Goal: Task Accomplishment & Management: Use online tool/utility

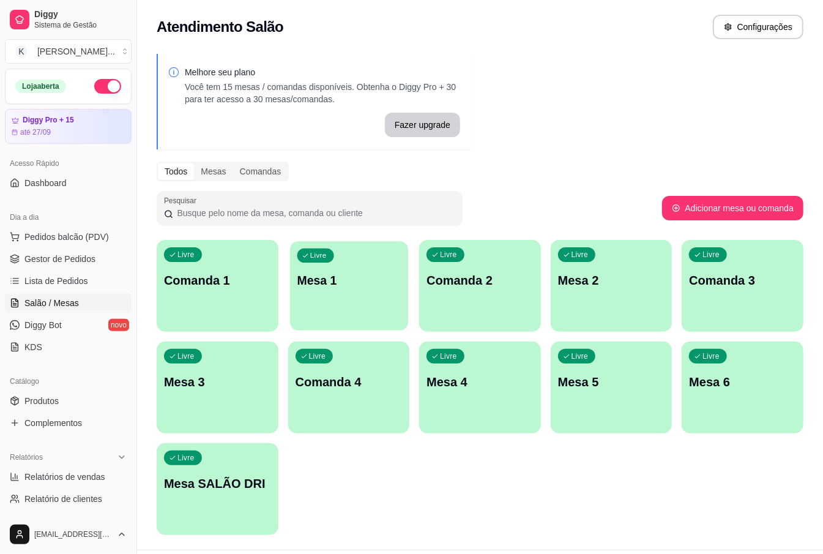
click at [372, 287] on p "Mesa 1" at bounding box center [348, 280] width 103 height 17
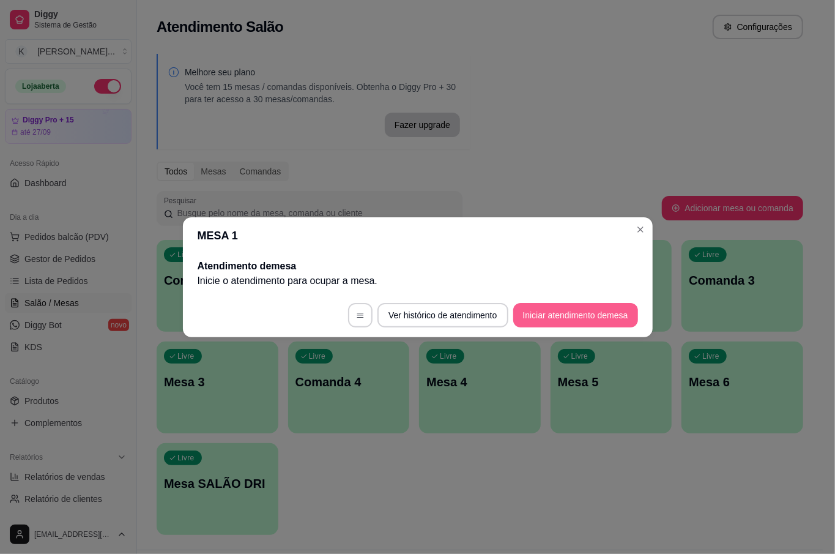
click at [579, 313] on button "Iniciar atendimento de mesa" at bounding box center [575, 315] width 125 height 24
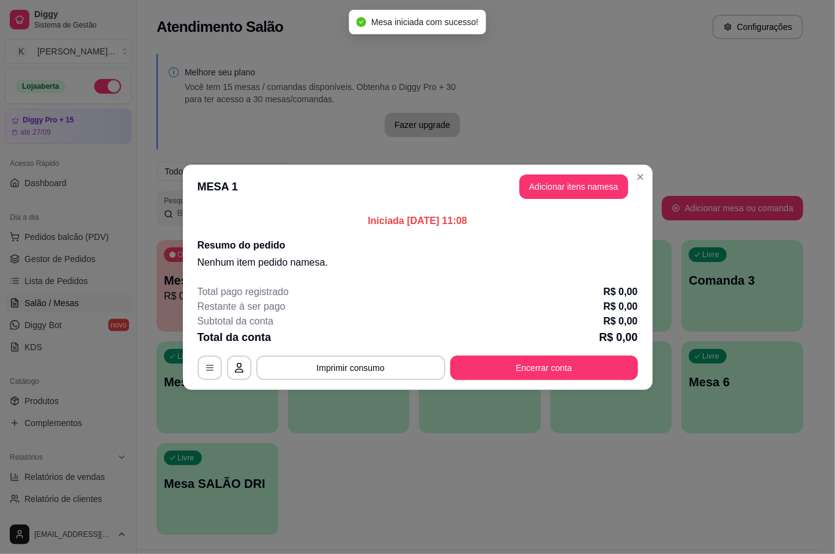
click at [586, 194] on button "Adicionar itens na mesa" at bounding box center [573, 186] width 109 height 24
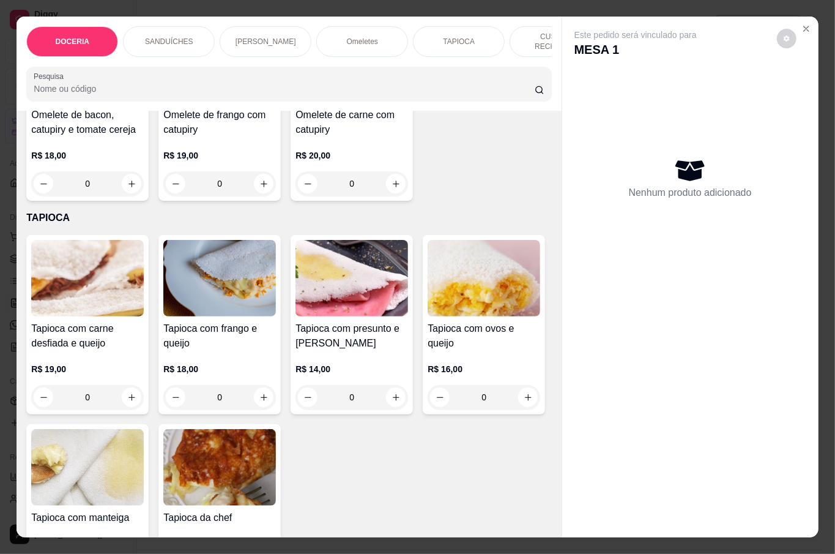
scroll to position [827, 0]
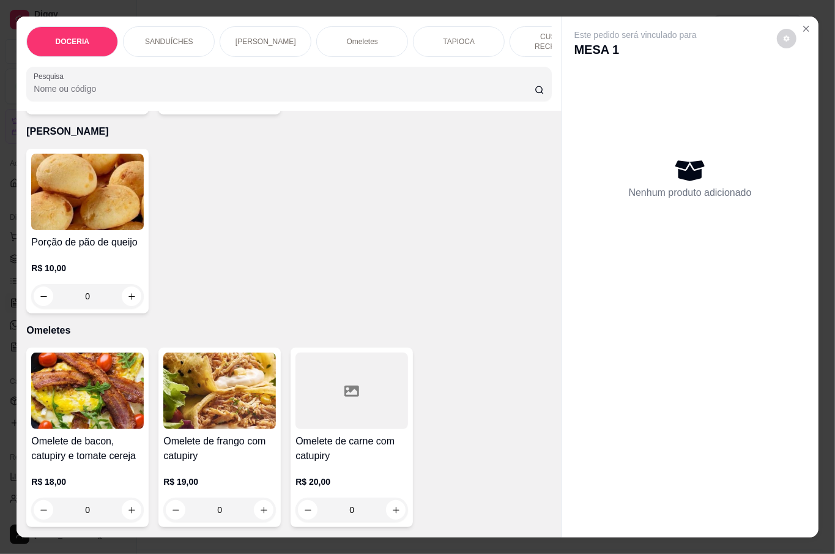
click at [258, 507] on div "0" at bounding box center [219, 509] width 113 height 24
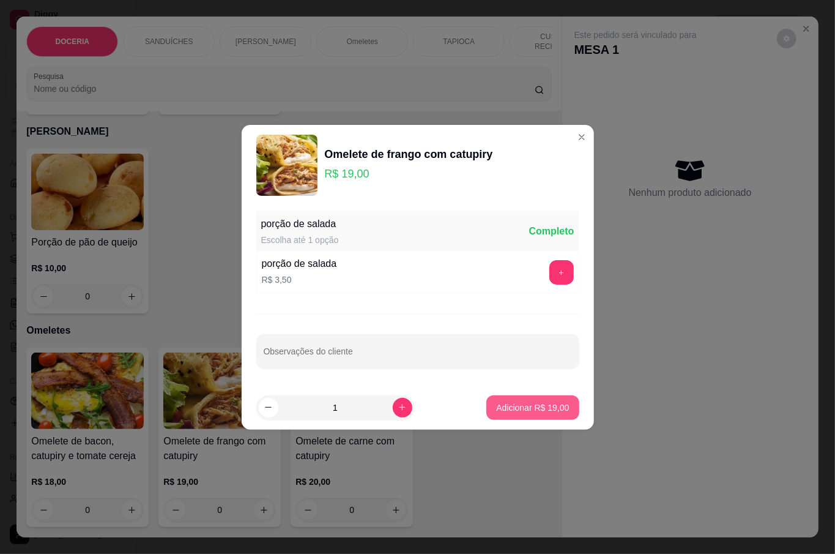
click at [525, 412] on p "Adicionar R$ 19,00" at bounding box center [532, 407] width 73 height 12
type input "1"
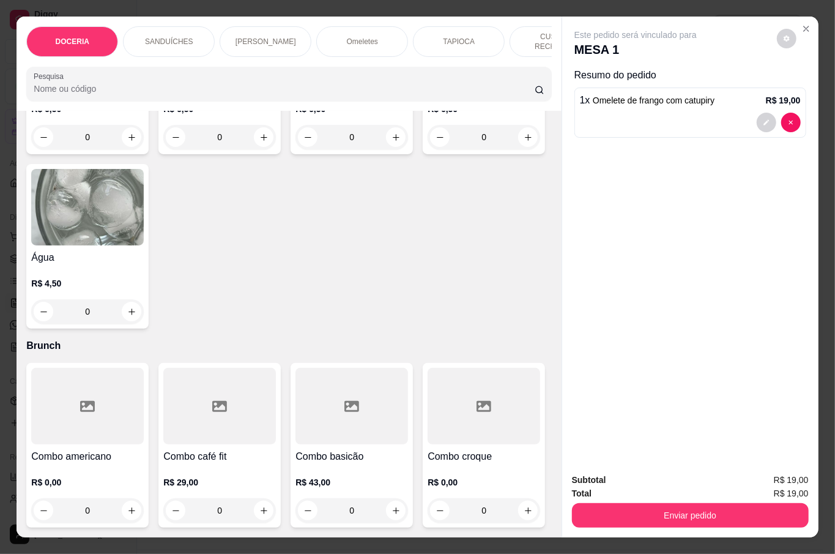
scroll to position [3194, 0]
click at [144, 299] on div "0" at bounding box center [87, 311] width 113 height 24
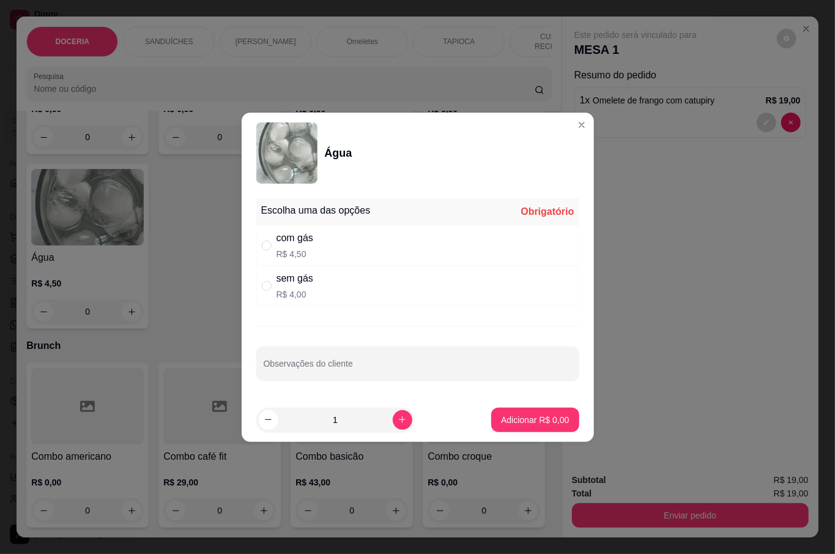
click at [299, 241] on div "com gás" at bounding box center [295, 238] width 37 height 15
radio input "true"
click at [519, 436] on footer "1 Adicionar R$ 4,50" at bounding box center [418, 420] width 352 height 44
click at [519, 420] on p "Adicionar R$ 4,50" at bounding box center [535, 420] width 68 height 12
type input "1"
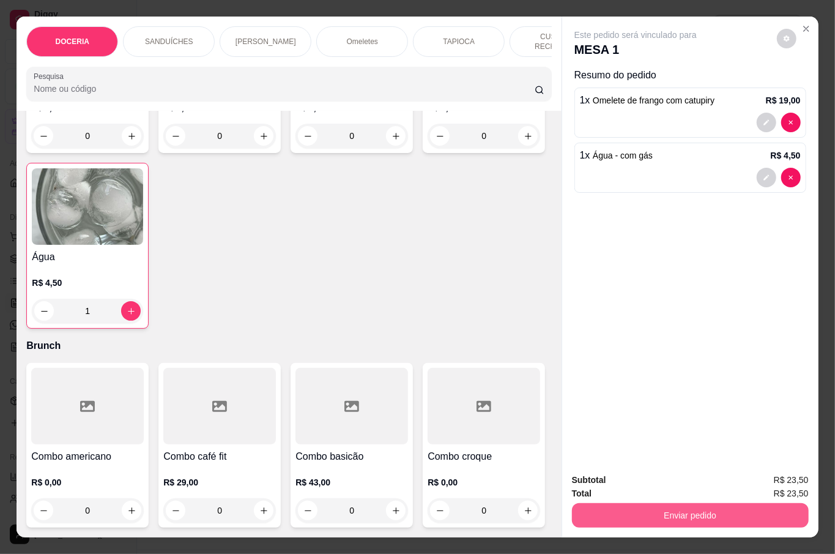
click at [639, 503] on button "Enviar pedido" at bounding box center [690, 515] width 237 height 24
click at [635, 476] on button "Não registrar e enviar pedido" at bounding box center [648, 478] width 127 height 23
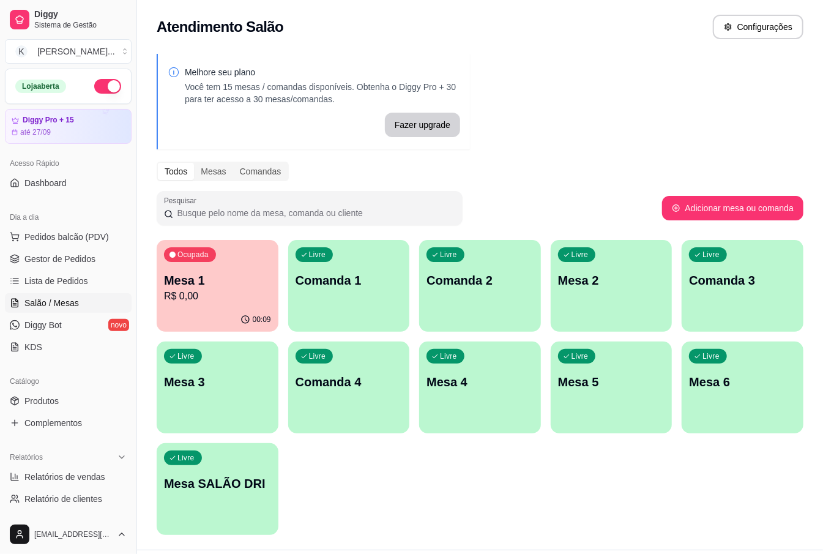
click at [569, 288] on p "Mesa 2" at bounding box center [611, 280] width 107 height 17
click at [562, 374] on p "Mesa 5" at bounding box center [611, 381] width 107 height 17
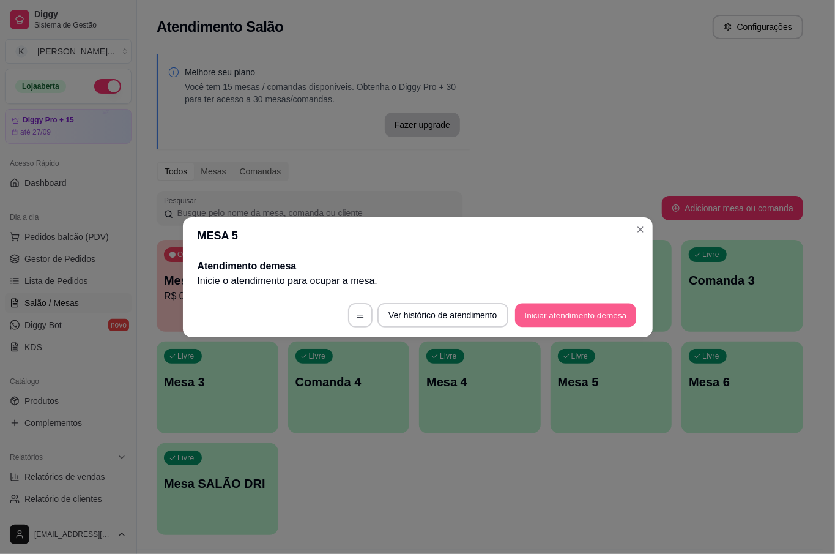
click at [569, 307] on button "Iniciar atendimento de mesa" at bounding box center [575, 315] width 121 height 24
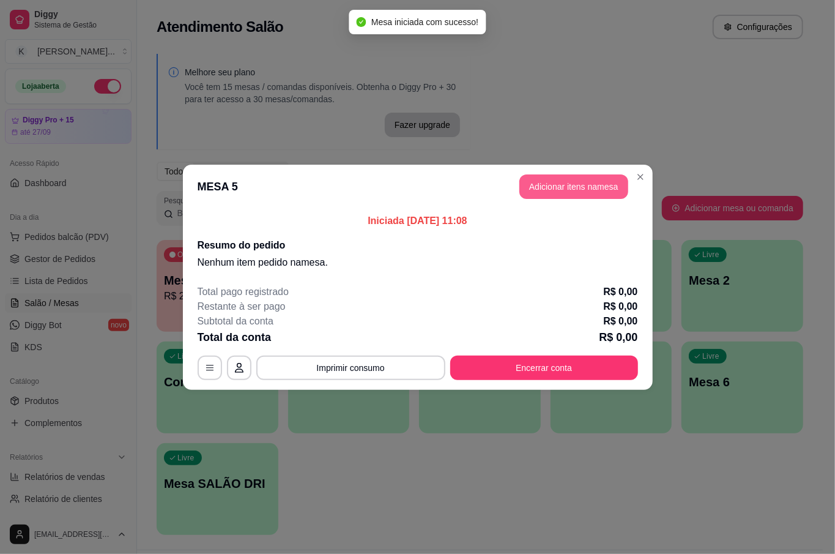
click at [569, 184] on button "Adicionar itens na mesa" at bounding box center [573, 186] width 109 height 24
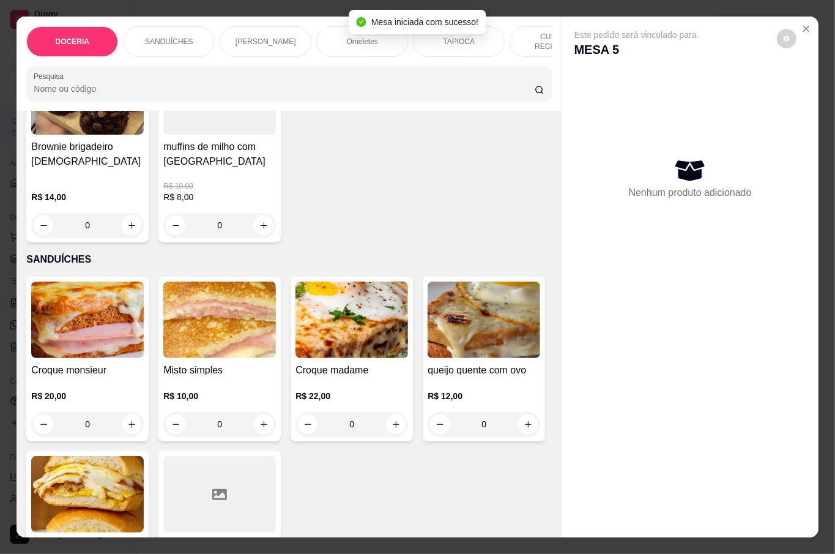
scroll to position [163, 0]
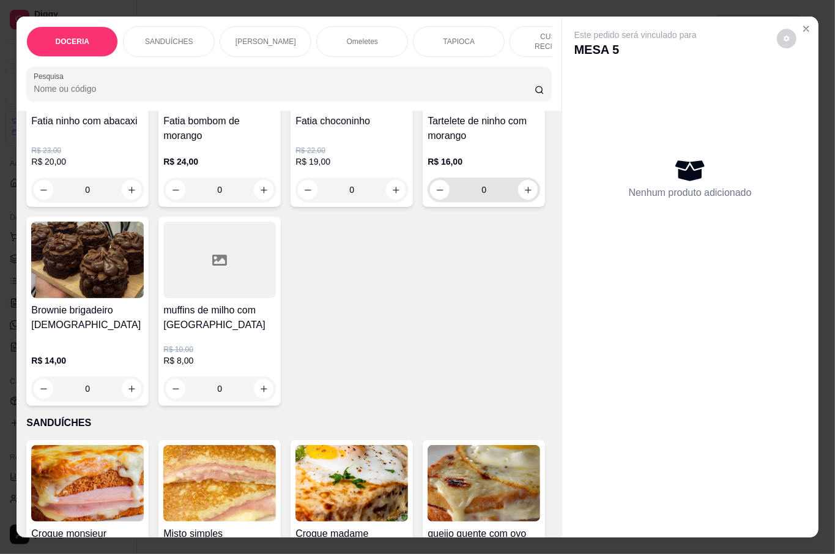
click at [524, 195] on icon "increase-product-quantity" at bounding box center [528, 189] width 9 height 9
type input "1"
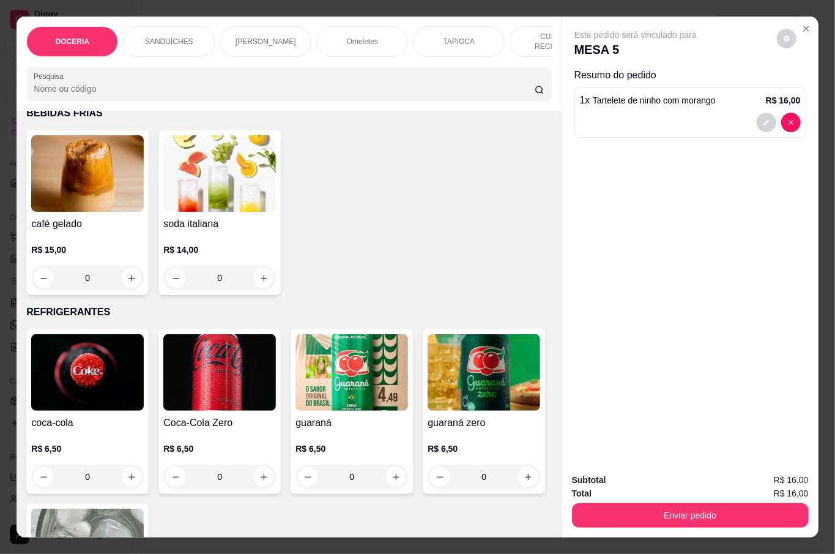
scroll to position [2284, 0]
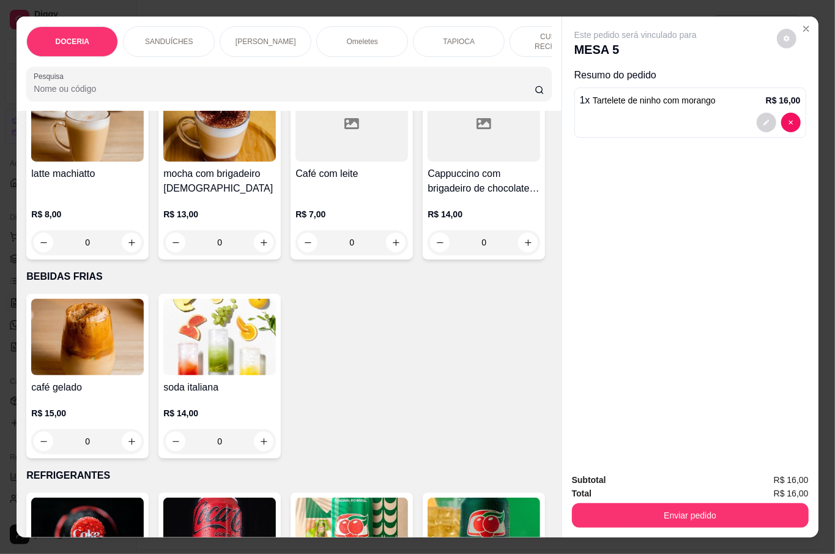
click at [428, 65] on div "0" at bounding box center [484, 53] width 113 height 24
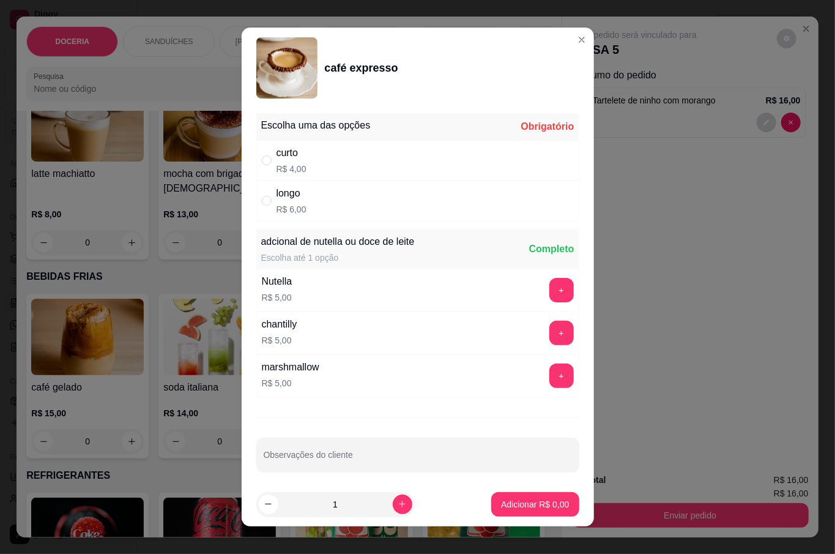
click at [305, 206] on div "longo R$ 6,00" at bounding box center [417, 200] width 323 height 40
radio input "true"
click at [310, 176] on div "curto R$ 4,00" at bounding box center [417, 160] width 323 height 40
radio input "true"
radio input "false"
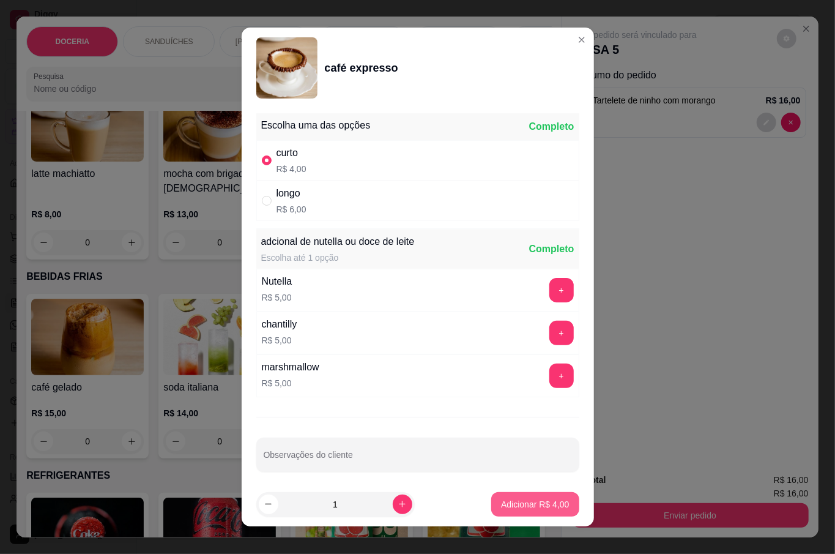
click at [516, 507] on p "Adicionar R$ 4,00" at bounding box center [535, 504] width 68 height 12
type input "1"
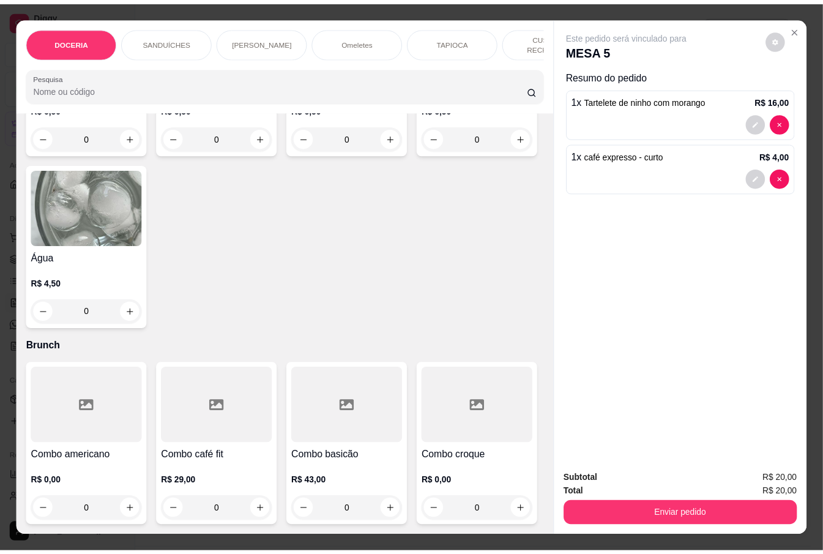
scroll to position [3018, 0]
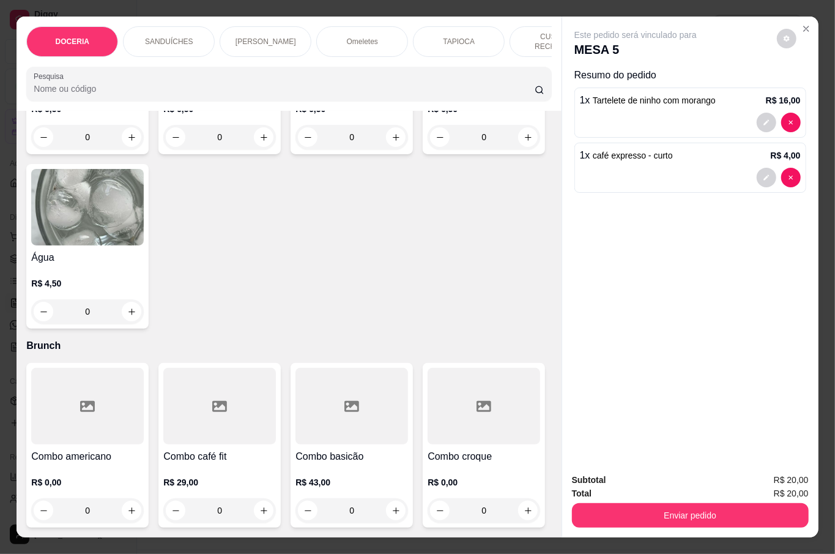
click at [144, 324] on div "0" at bounding box center [87, 311] width 113 height 24
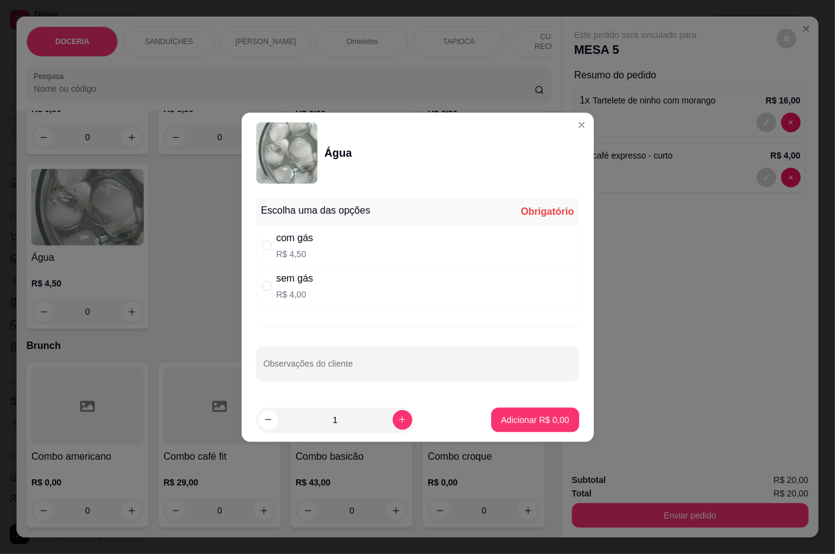
click at [306, 301] on div "sem gás R$ 4,00" at bounding box center [417, 286] width 323 height 40
radio input "true"
click at [516, 431] on button "Adicionar R$ 4,00" at bounding box center [534, 419] width 87 height 24
type input "1"
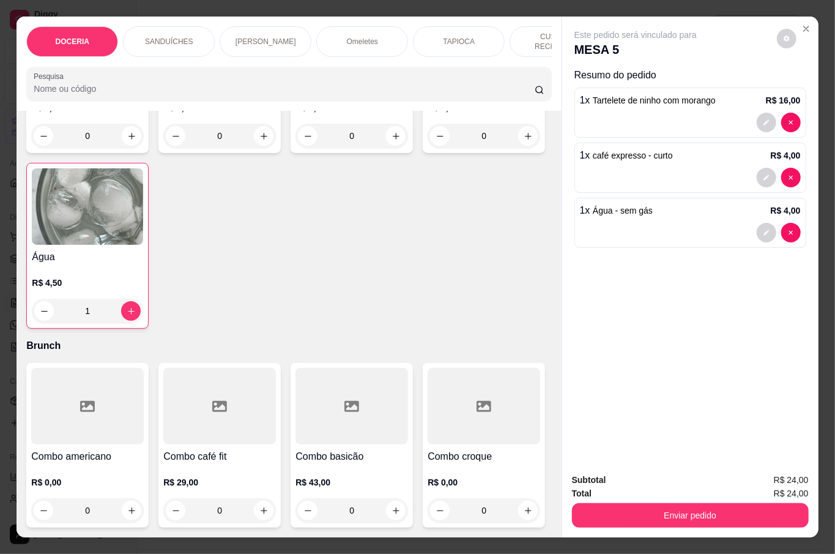
click at [669, 503] on button "Enviar pedido" at bounding box center [690, 515] width 237 height 24
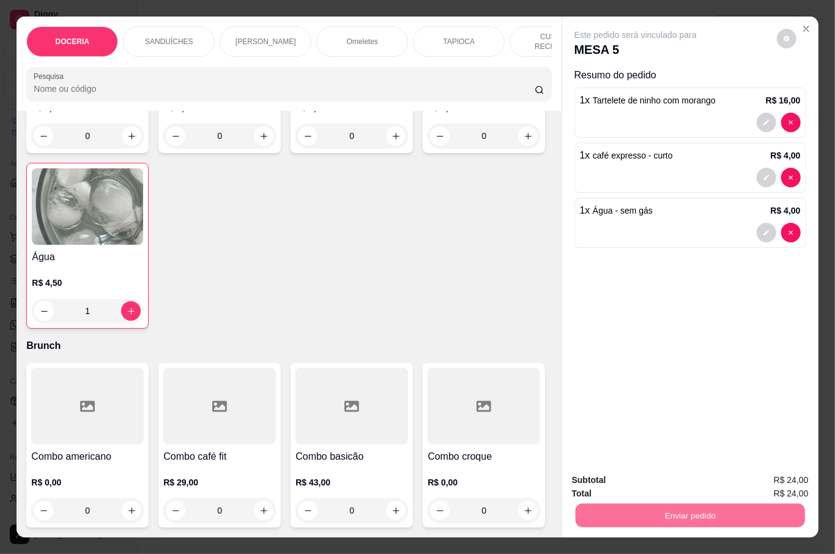
click at [708, 476] on button "Não registrar e enviar pedido" at bounding box center [648, 478] width 127 height 23
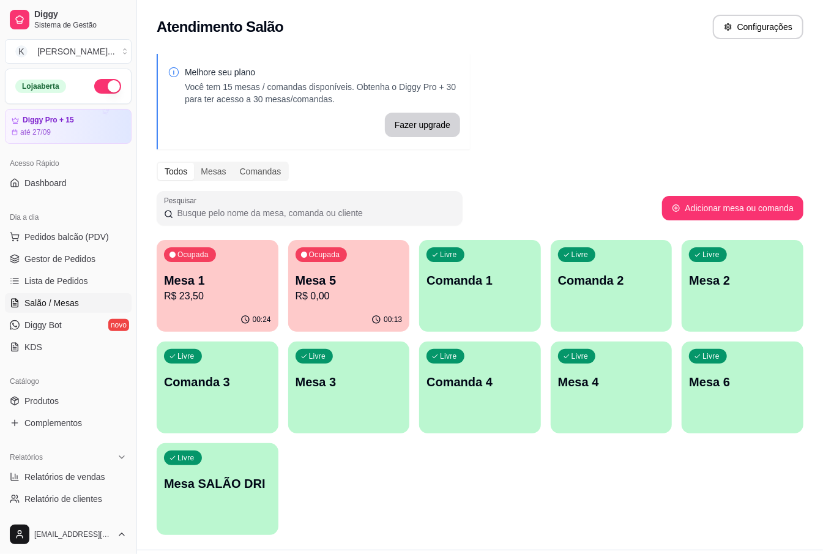
click at [218, 290] on p "R$ 23,50" at bounding box center [217, 296] width 107 height 15
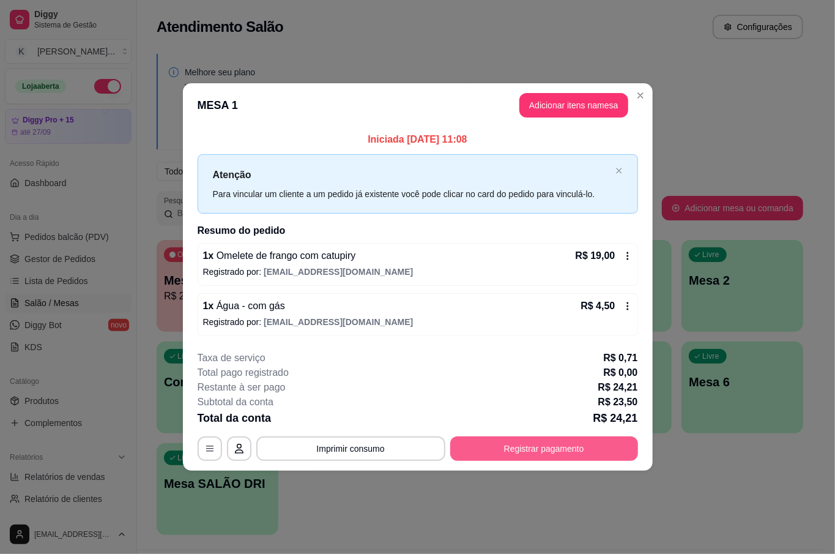
click at [576, 447] on button "Registrar pagamento" at bounding box center [544, 448] width 188 height 24
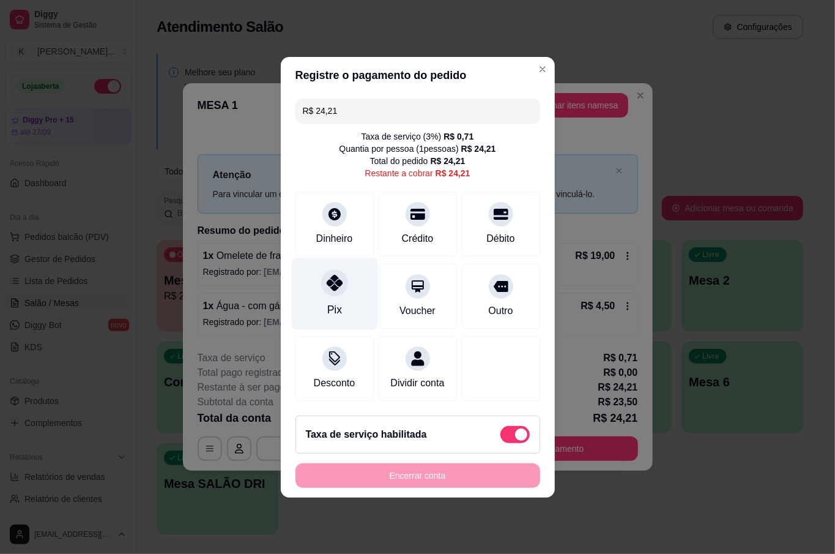
click at [330, 302] on div "Pix" at bounding box center [334, 310] width 15 height 16
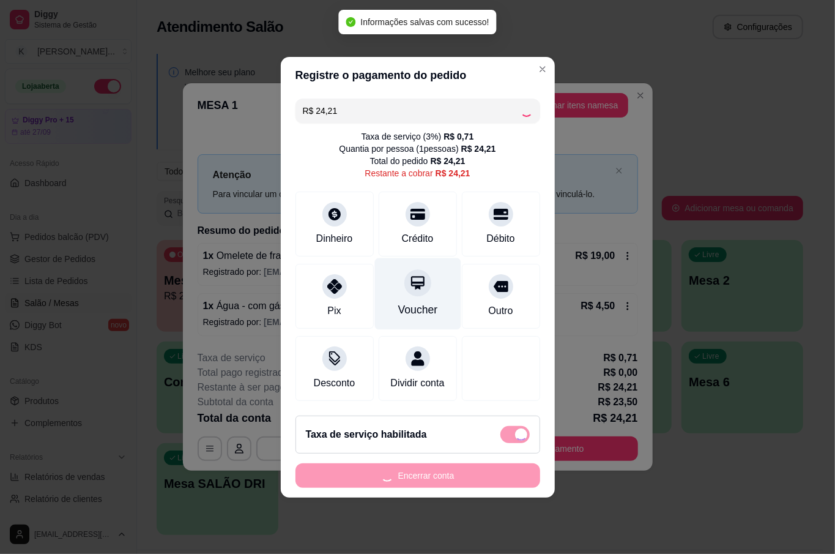
type input "R$ 0,00"
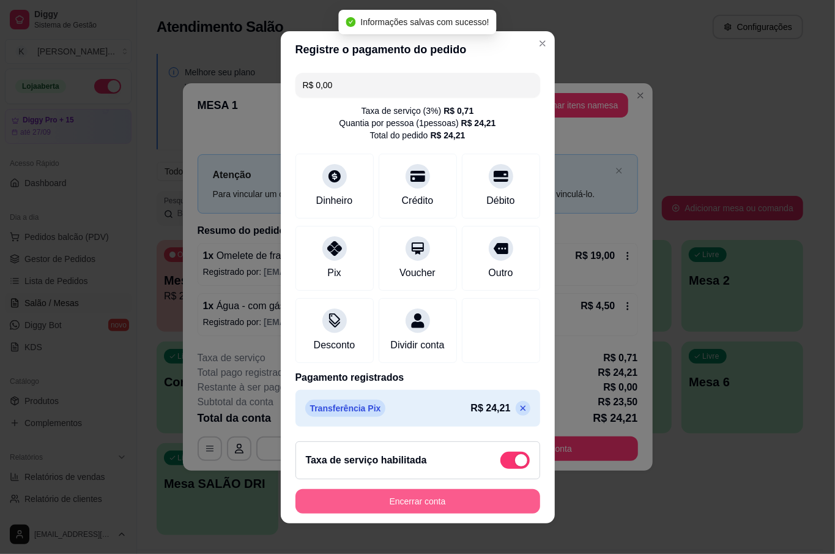
click at [448, 511] on button "Encerrar conta" at bounding box center [417, 501] width 245 height 24
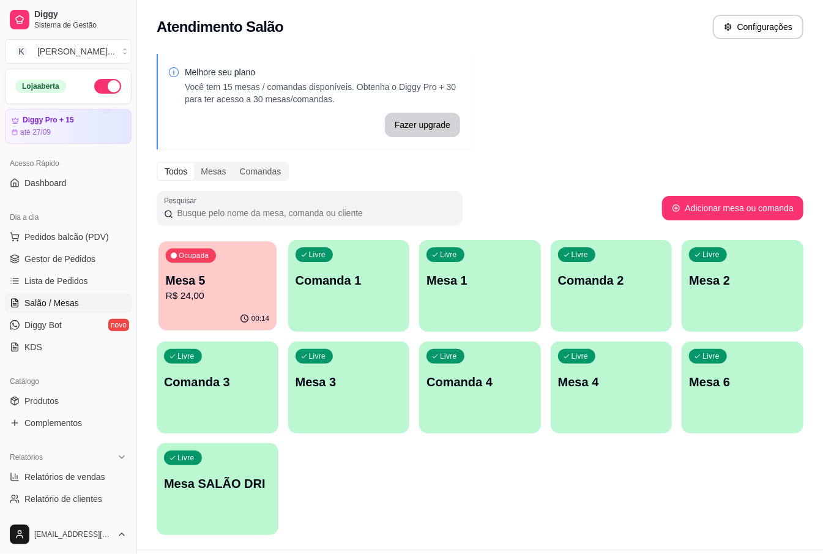
click at [258, 283] on p "Mesa 5" at bounding box center [217, 280] width 103 height 17
click at [640, 72] on div "Melhore seu plano Você tem 15 mesas / comandas disponíveis. Obtenha o Diggy Pro…" at bounding box center [480, 297] width 686 height 503
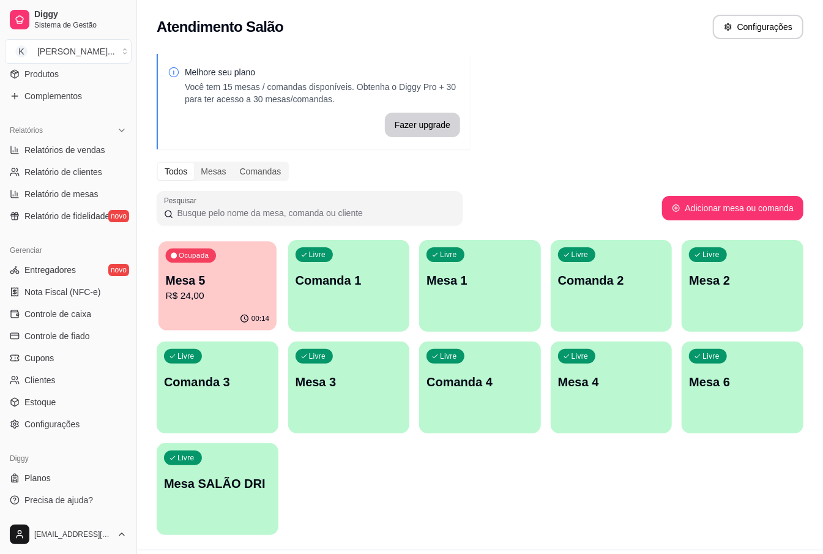
click at [190, 303] on div "Ocupada Mesa 5 R$ 24,00" at bounding box center [217, 274] width 118 height 66
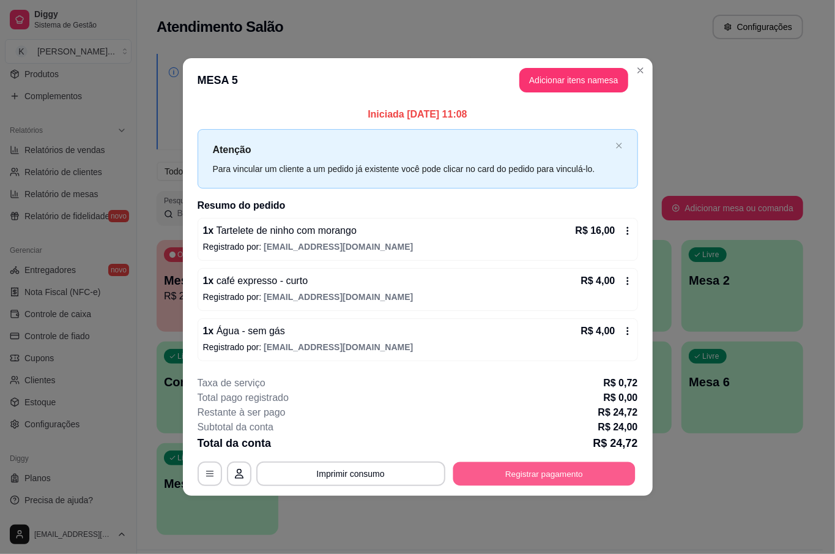
click at [570, 478] on button "Registrar pagamento" at bounding box center [544, 474] width 182 height 24
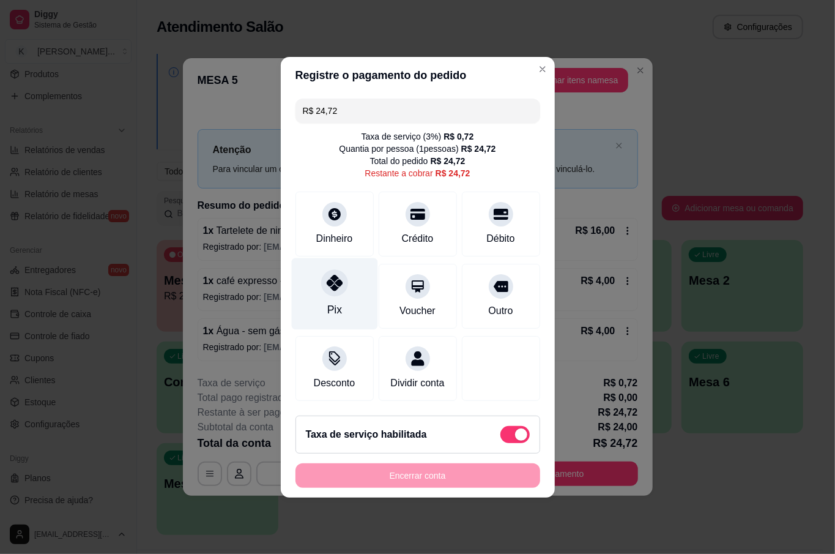
click at [333, 287] on div at bounding box center [334, 282] width 27 height 27
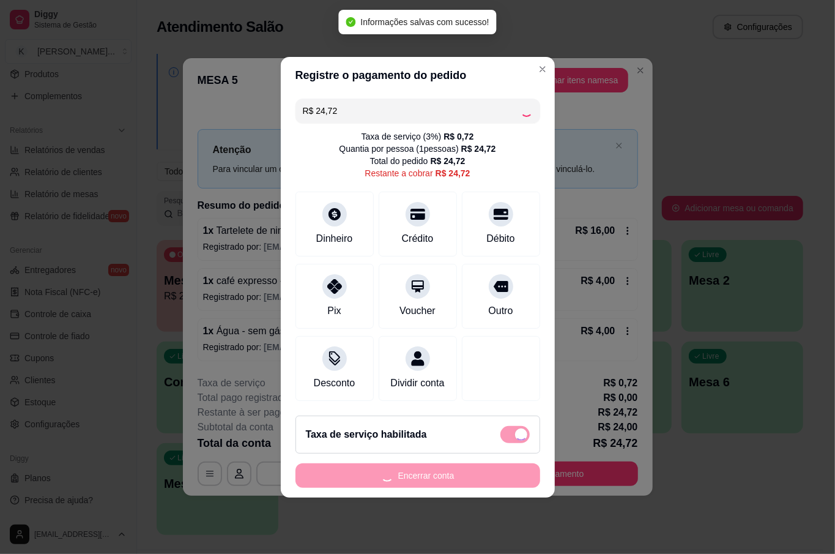
type input "R$ 0,00"
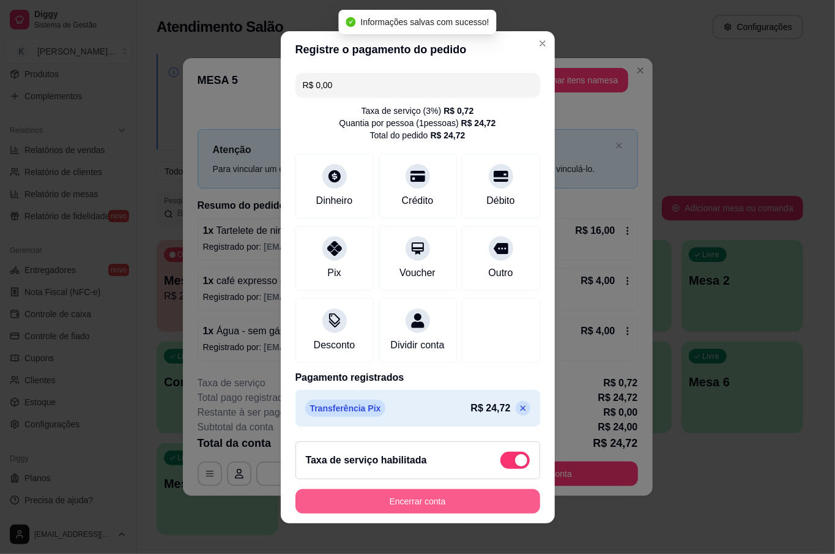
click at [428, 493] on button "Encerrar conta" at bounding box center [417, 501] width 245 height 24
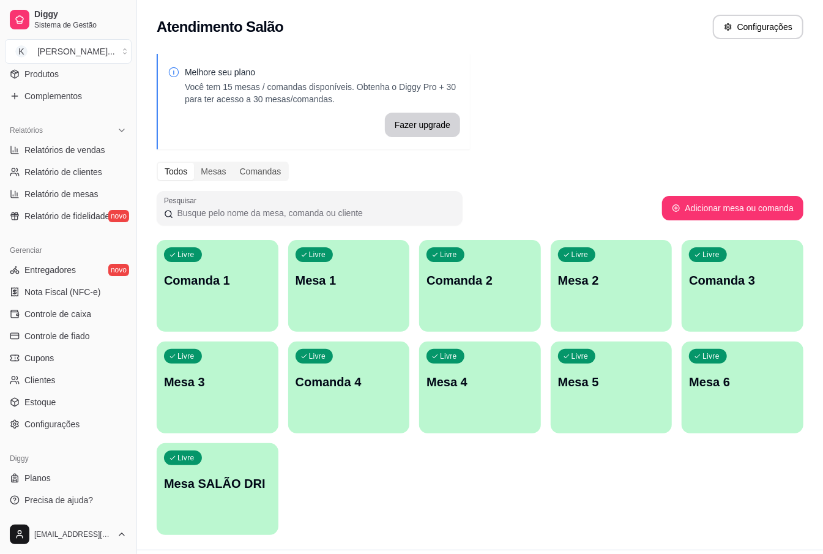
click at [770, 340] on div "Livre Comanda 1 Livre Mesa 1 Livre Comanda 2 Livre Mesa 2 Livre Comanda 3 Livre…" at bounding box center [480, 387] width 647 height 295
click at [93, 168] on span "Relatório de clientes" at bounding box center [63, 172] width 78 height 12
select select "30"
select select "HIGHEST_TOTAL_SPENT_WITH_ORDERS"
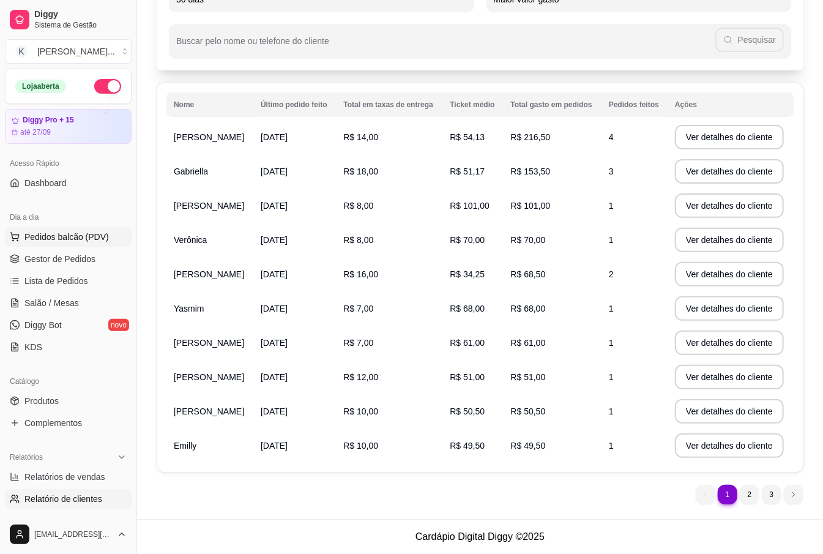
click at [83, 228] on button "Pedidos balcão (PDV)" at bounding box center [68, 237] width 127 height 20
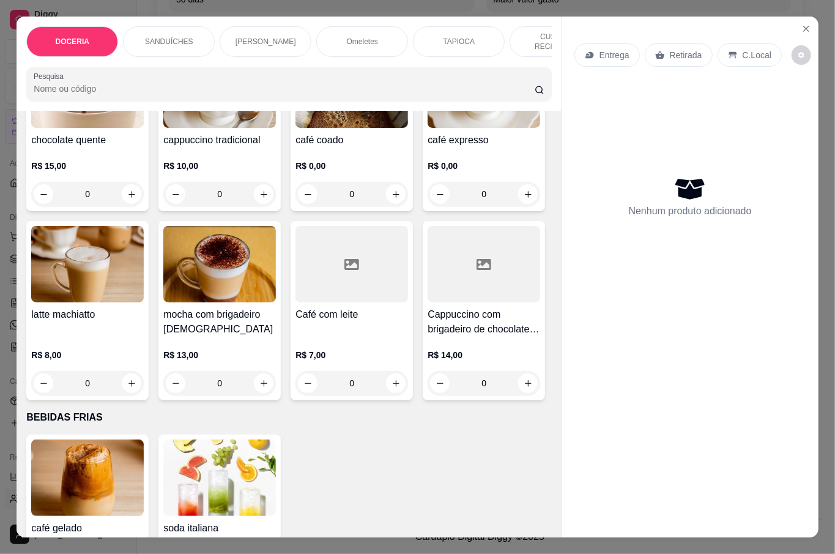
scroll to position [2202, 0]
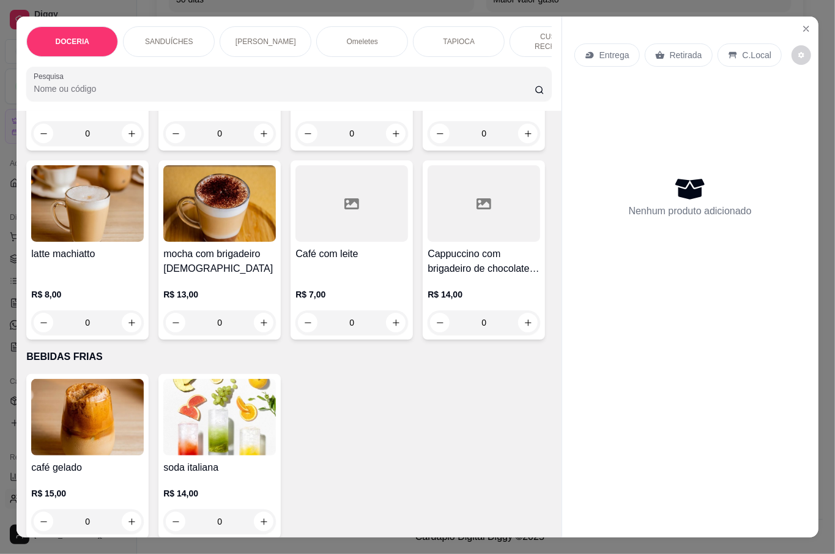
click at [383, 146] on div "0" at bounding box center [351, 133] width 113 height 24
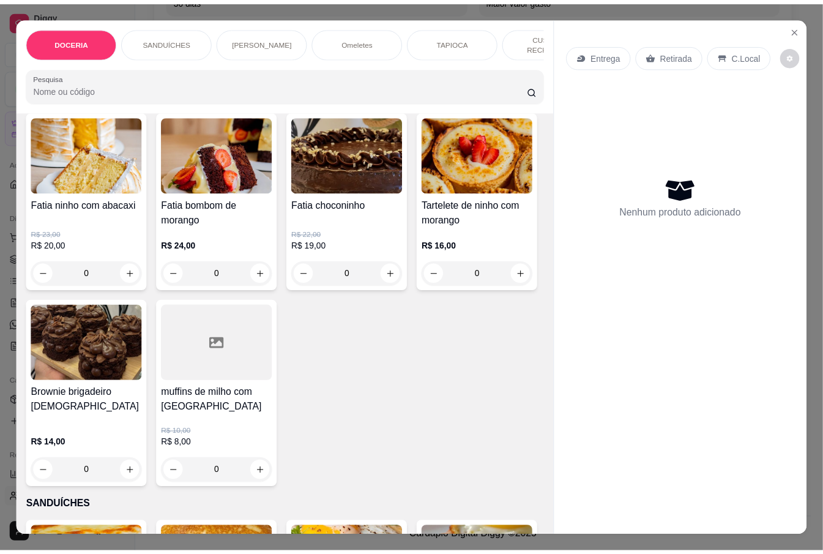
scroll to position [81, 0]
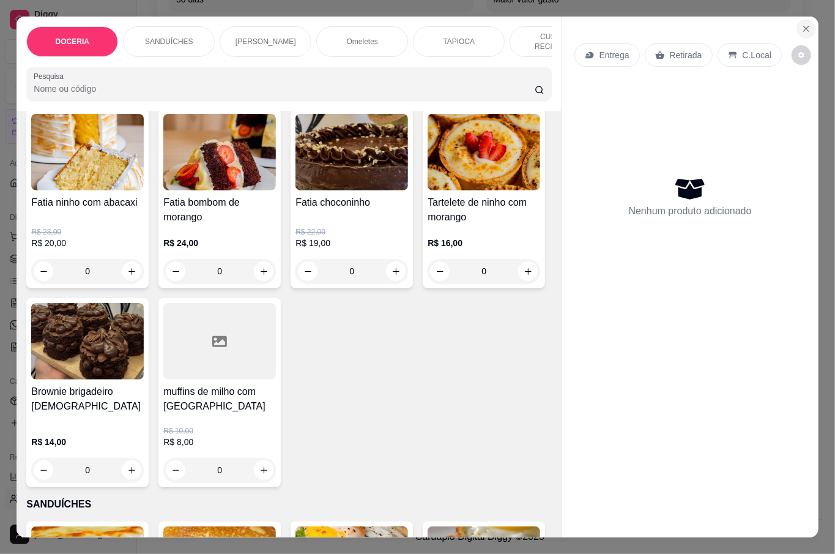
click at [801, 24] on icon "Close" at bounding box center [806, 29] width 10 height 10
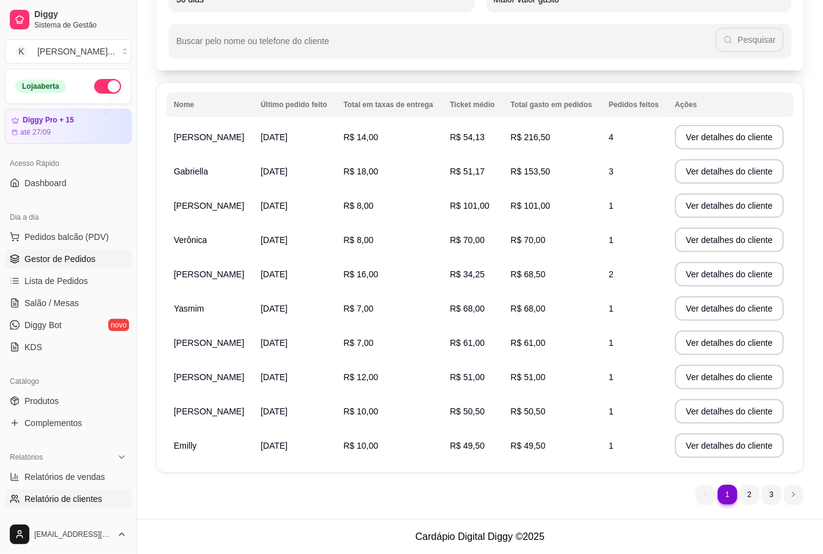
click at [69, 261] on span "Gestor de Pedidos" at bounding box center [59, 259] width 71 height 12
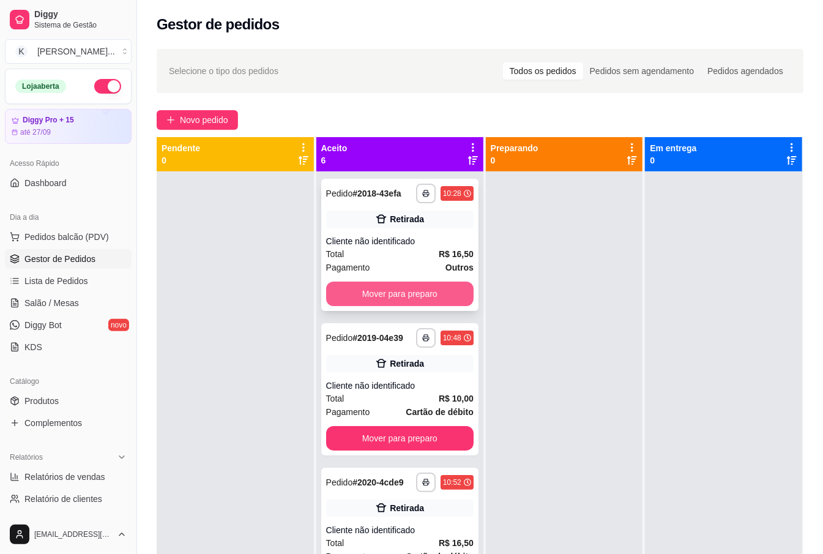
click at [378, 306] on button "Mover para preparo" at bounding box center [399, 293] width 147 height 24
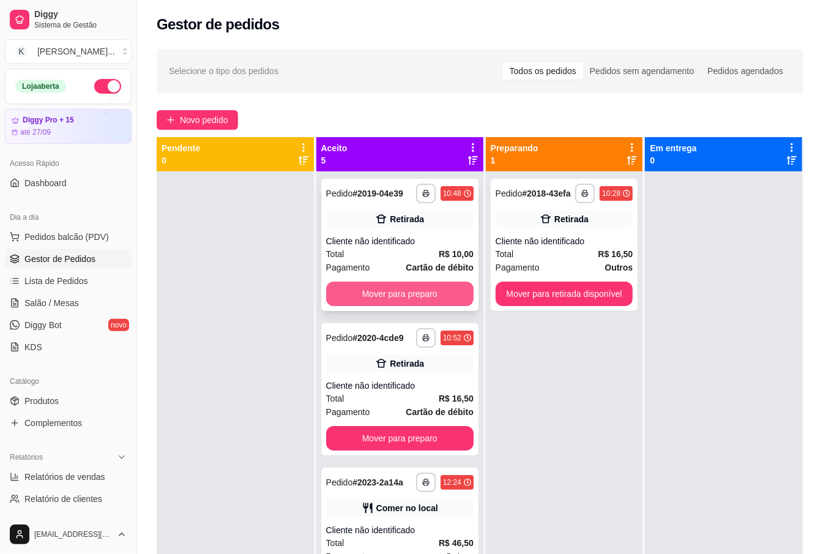
click at [415, 306] on button "Mover para preparo" at bounding box center [399, 293] width 147 height 24
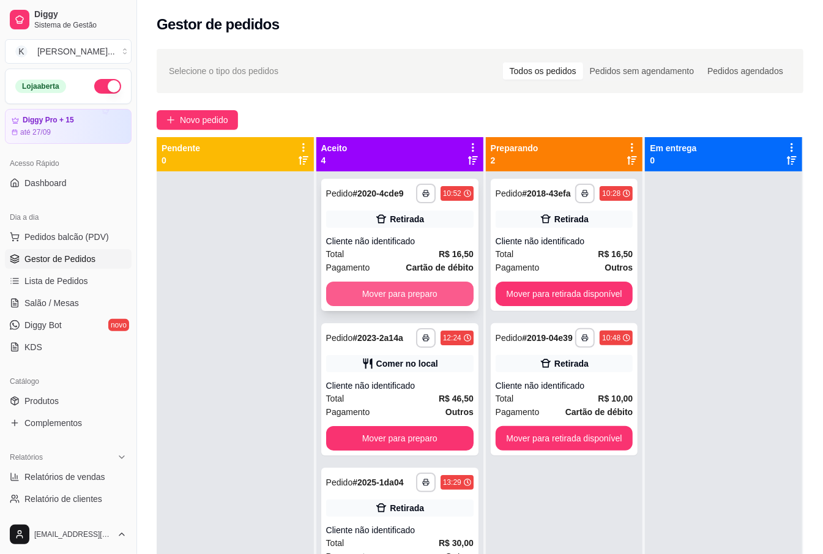
click at [425, 306] on button "Mover para preparo" at bounding box center [399, 293] width 147 height 24
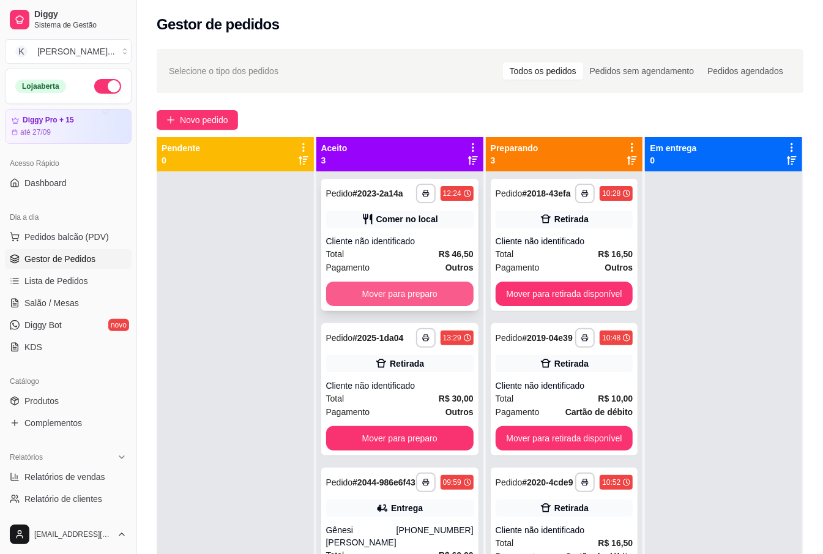
click at [420, 289] on button "Mover para preparo" at bounding box center [399, 293] width 147 height 24
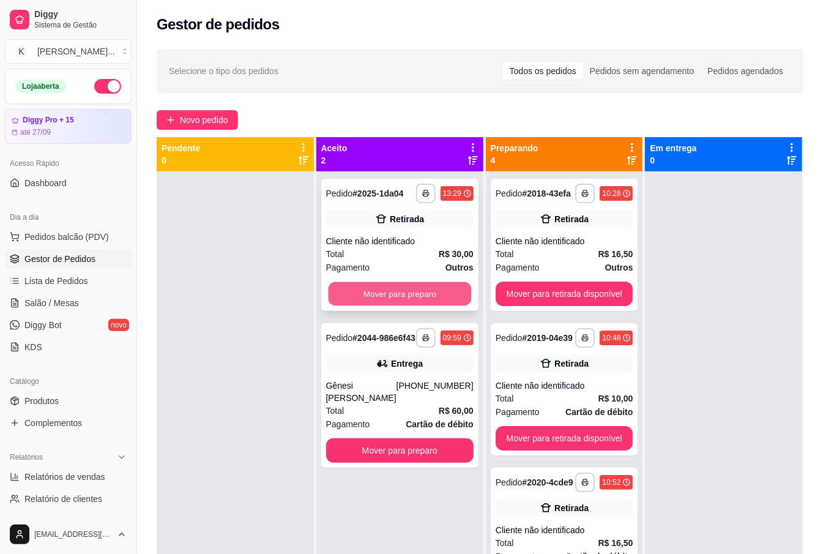
click at [436, 297] on button "Mover para preparo" at bounding box center [399, 294] width 143 height 24
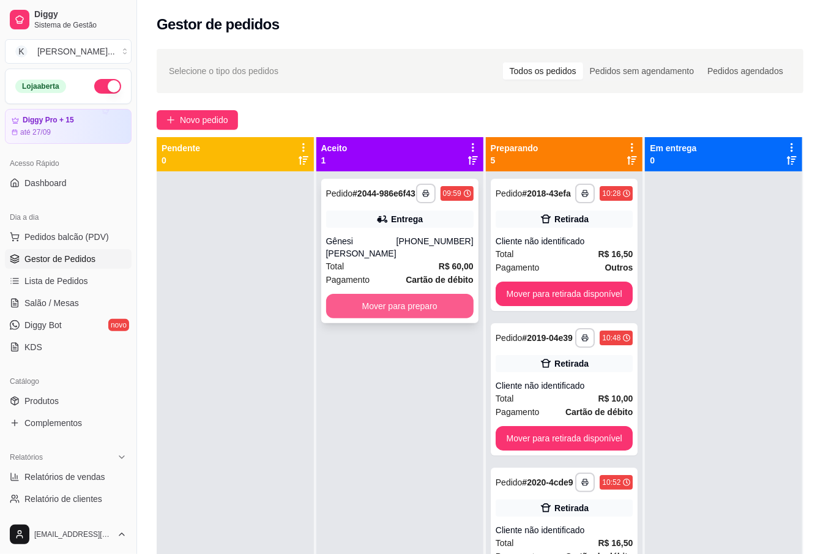
click at [442, 309] on button "Mover para preparo" at bounding box center [399, 306] width 147 height 24
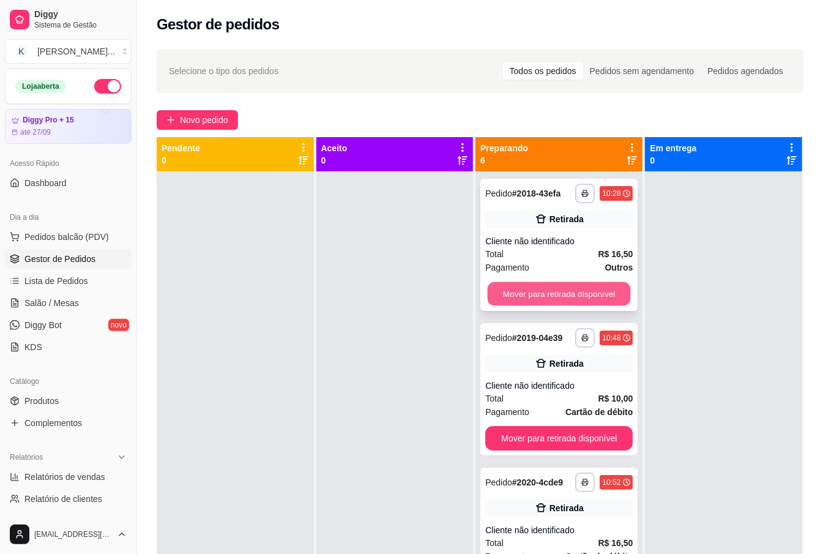
click at [529, 294] on button "Mover para retirada disponível" at bounding box center [559, 294] width 143 height 24
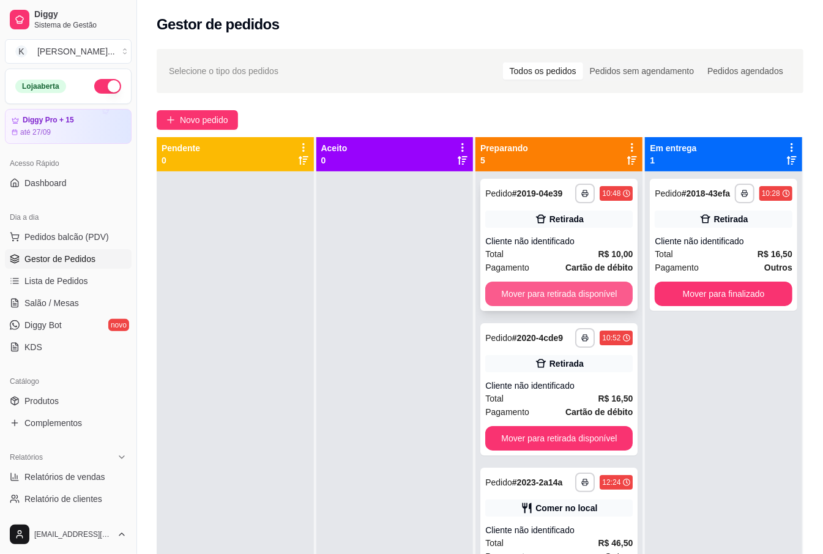
click at [583, 291] on button "Mover para retirada disponível" at bounding box center [558, 293] width 147 height 24
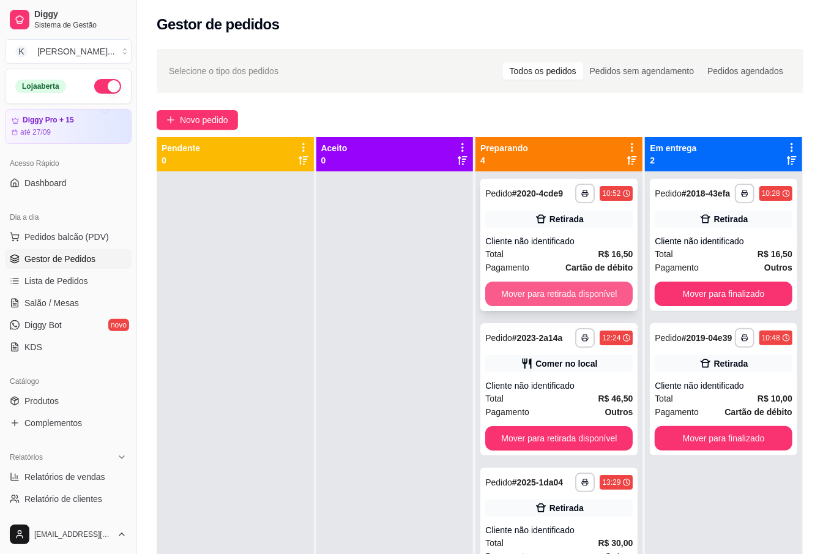
click at [588, 299] on button "Mover para retirada disponível" at bounding box center [558, 293] width 147 height 24
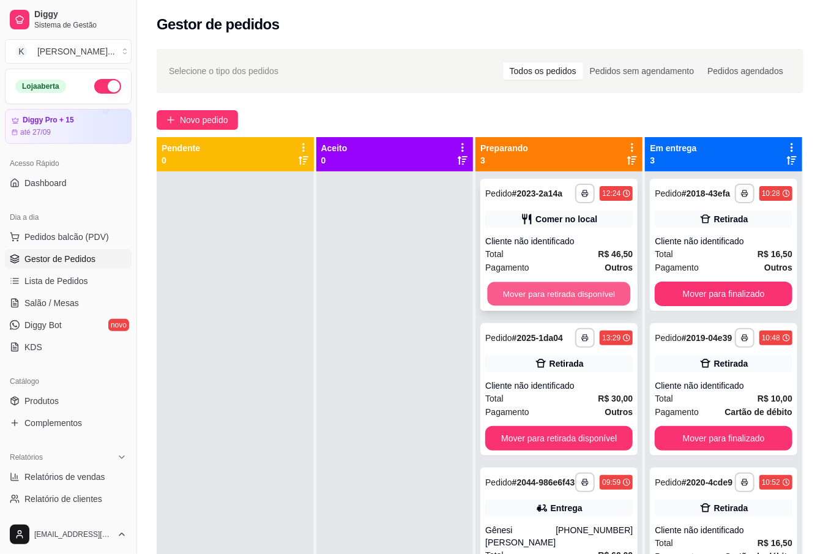
click at [606, 289] on button "Mover para retirada disponível" at bounding box center [559, 294] width 143 height 24
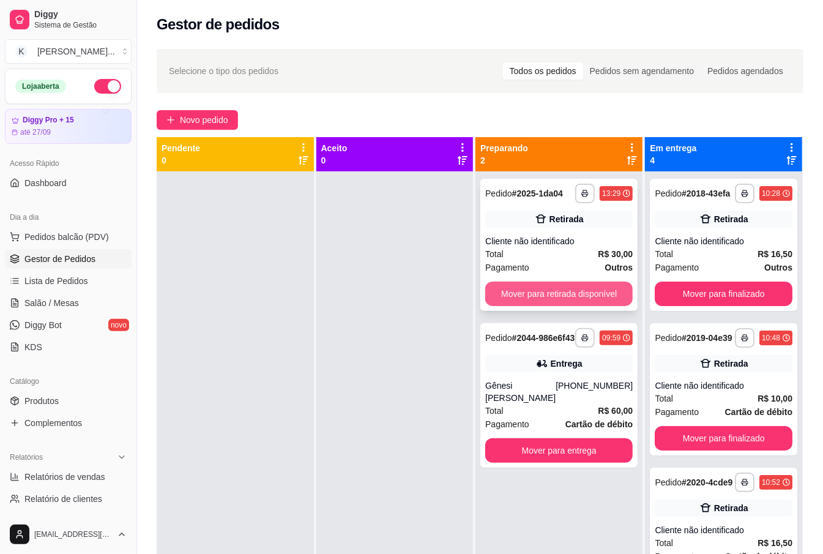
click at [606, 284] on button "Mover para retirada disponível" at bounding box center [558, 293] width 147 height 24
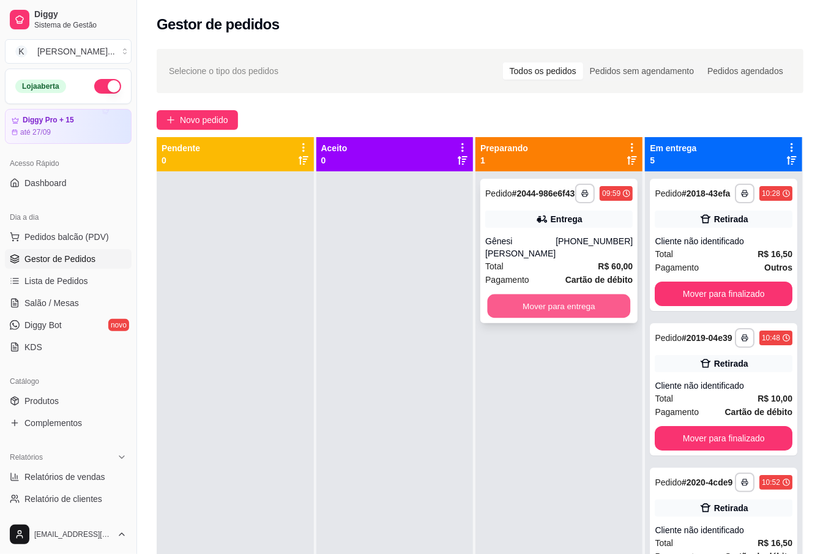
click at [614, 318] on button "Mover para entrega" at bounding box center [559, 306] width 143 height 24
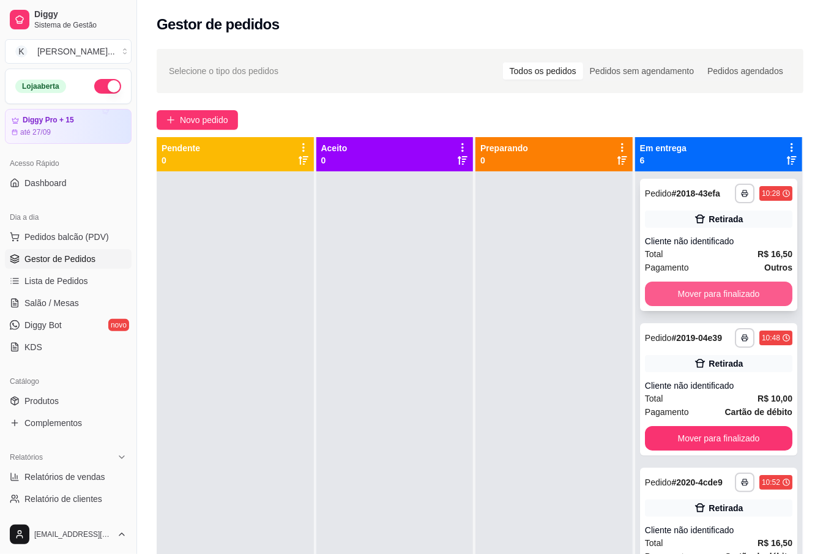
click at [701, 294] on button "Mover para finalizado" at bounding box center [718, 293] width 147 height 24
click at [695, 306] on button "Mover para finalizado" at bounding box center [718, 293] width 147 height 24
click at [680, 306] on button "Mover para finalizado" at bounding box center [718, 294] width 143 height 24
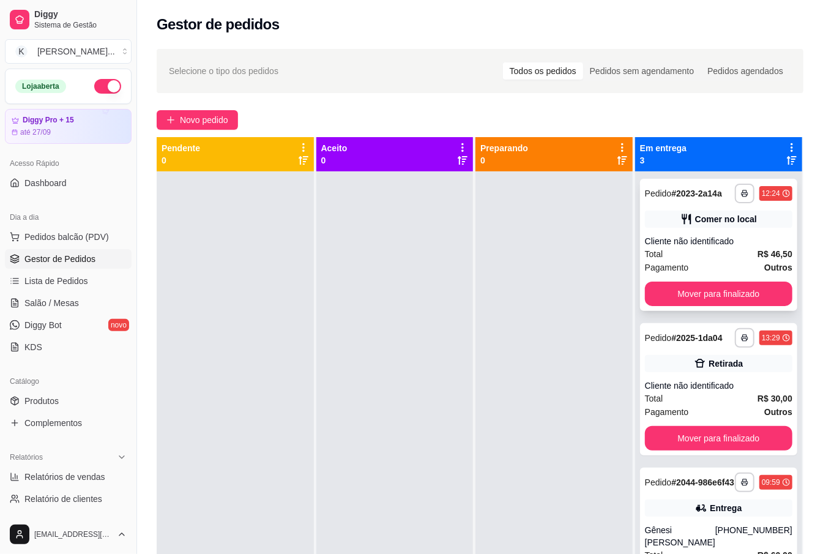
click at [686, 307] on div "**********" at bounding box center [718, 245] width 157 height 132
click at [735, 289] on button "Mover para finalizado" at bounding box center [718, 294] width 143 height 24
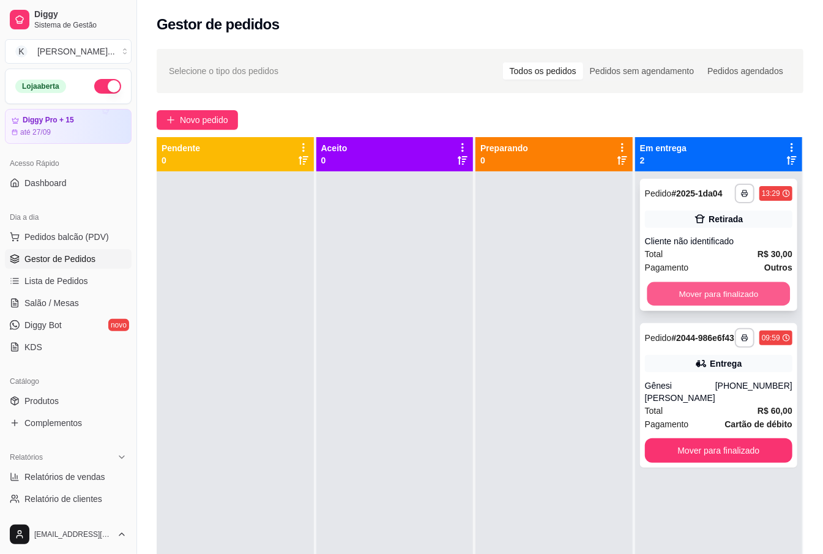
click at [737, 297] on button "Mover para finalizado" at bounding box center [718, 294] width 143 height 24
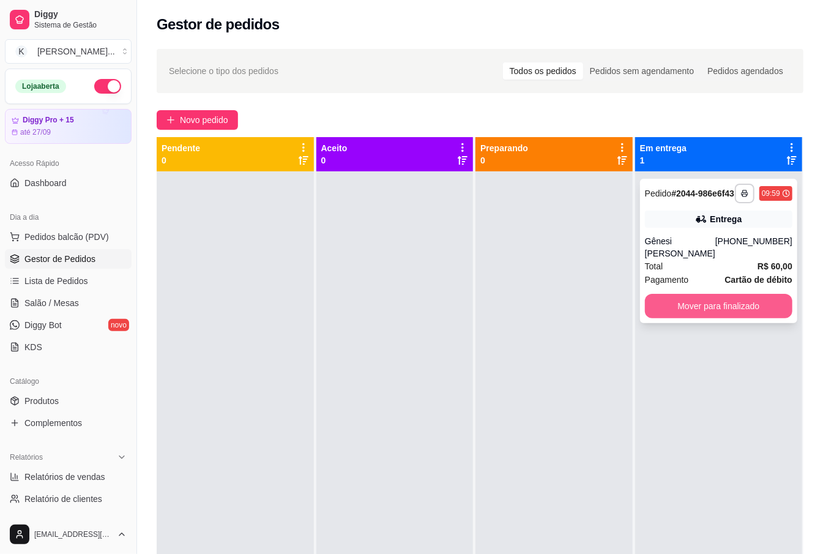
click at [741, 311] on button "Mover para finalizado" at bounding box center [718, 306] width 147 height 24
